Goal: Use online tool/utility: Utilize a website feature to perform a specific function

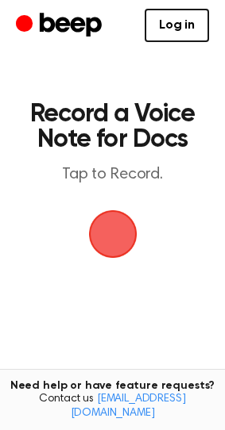
click at [115, 228] on span "button" at bounding box center [112, 235] width 52 height 52
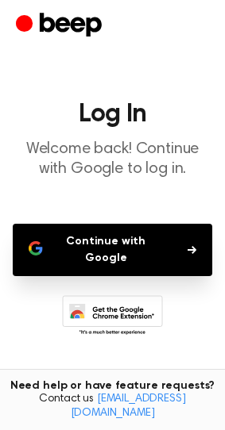
click at [106, 247] on button "Continue with Google" at bounding box center [112, 250] width 199 height 52
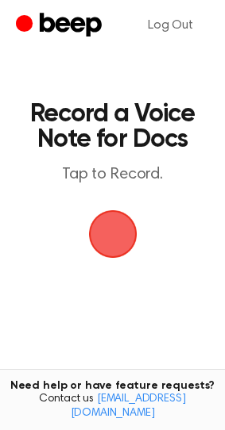
click at [117, 239] on span "button" at bounding box center [112, 233] width 57 height 57
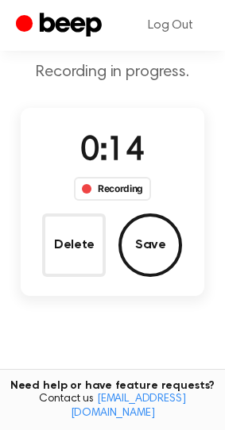
scroll to position [109, 0]
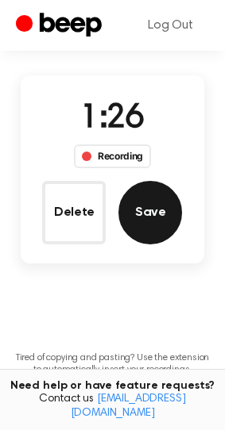
click at [151, 216] on button "Save" at bounding box center [149, 212] width 63 height 63
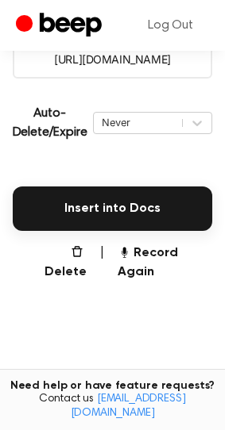
scroll to position [317, 0]
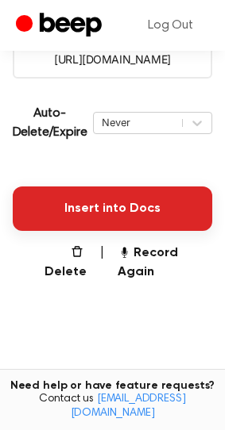
click at [158, 205] on button "Insert into Docs" at bounding box center [112, 208] width 199 height 44
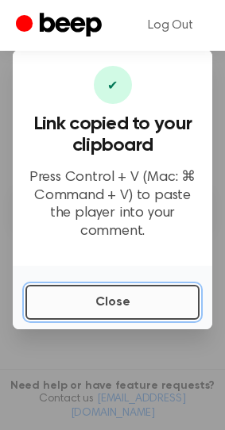
click at [109, 294] on button "Close" at bounding box center [112, 302] width 174 height 35
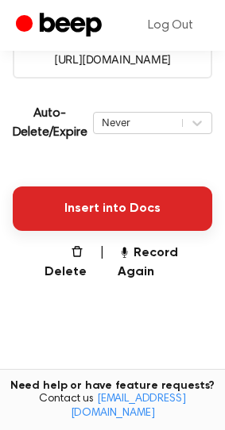
click at [127, 213] on button "Insert into Docs" at bounding box center [112, 208] width 199 height 44
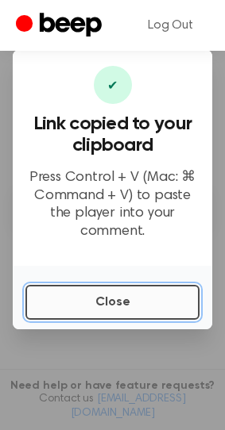
click at [71, 301] on button "Close" at bounding box center [112, 302] width 174 height 35
